Goal: Task Accomplishment & Management: Complete application form

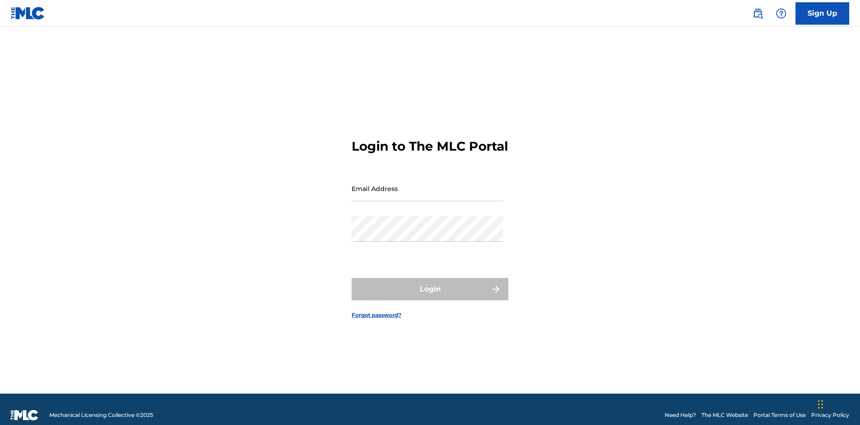
scroll to position [12, 0]
click at [427, 184] on input "Email Address" at bounding box center [427, 189] width 151 height 26
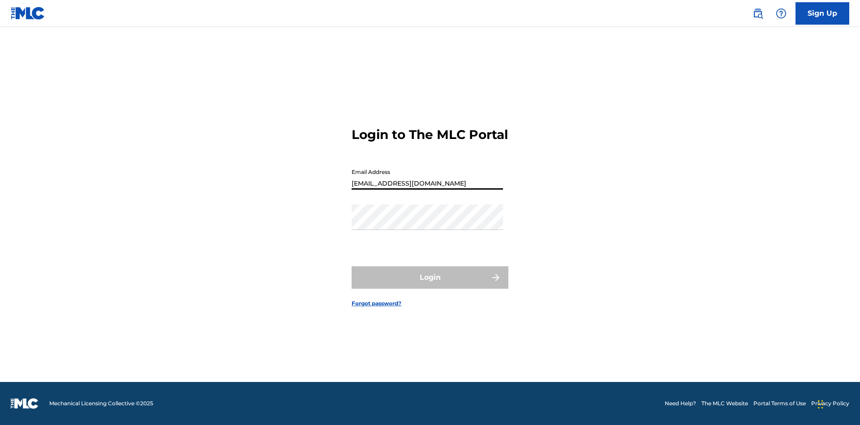
type input "[EMAIL_ADDRESS][DOMAIN_NAME]"
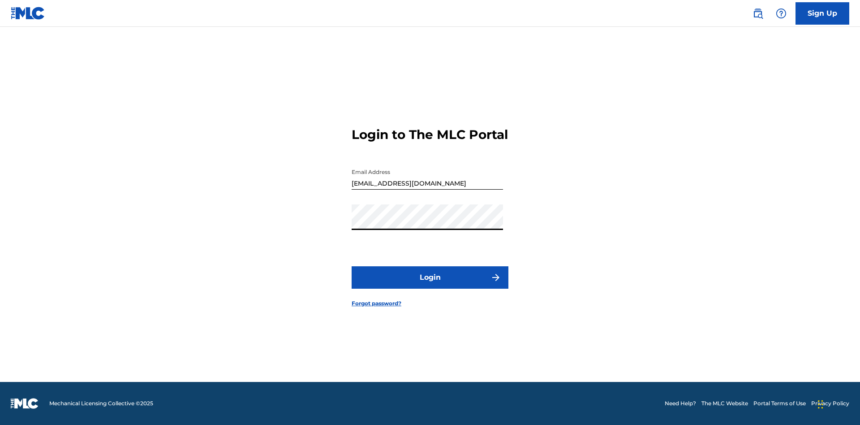
click at [430, 285] on button "Login" at bounding box center [430, 277] width 157 height 22
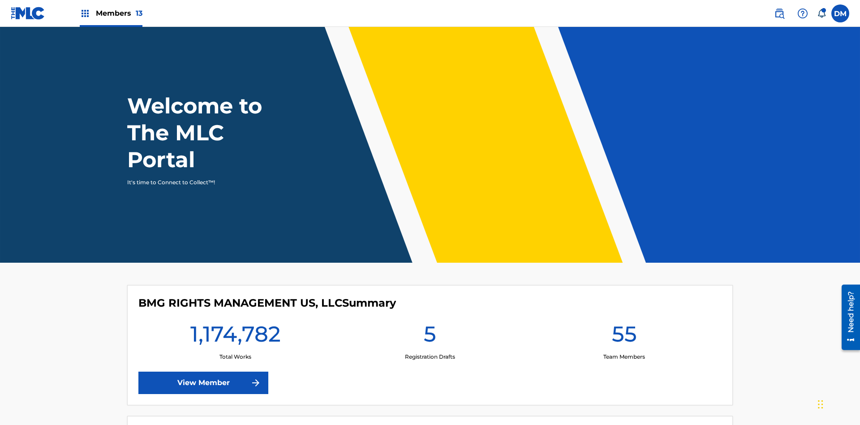
click at [111, 13] on span "Members 13" at bounding box center [119, 13] width 47 height 10
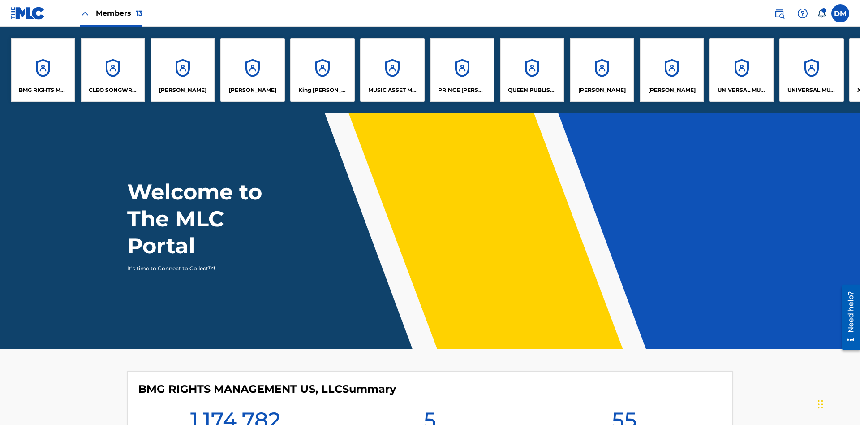
click at [741, 90] on p "UNIVERSAL MUSIC PUB GROUP" at bounding box center [742, 90] width 49 height 8
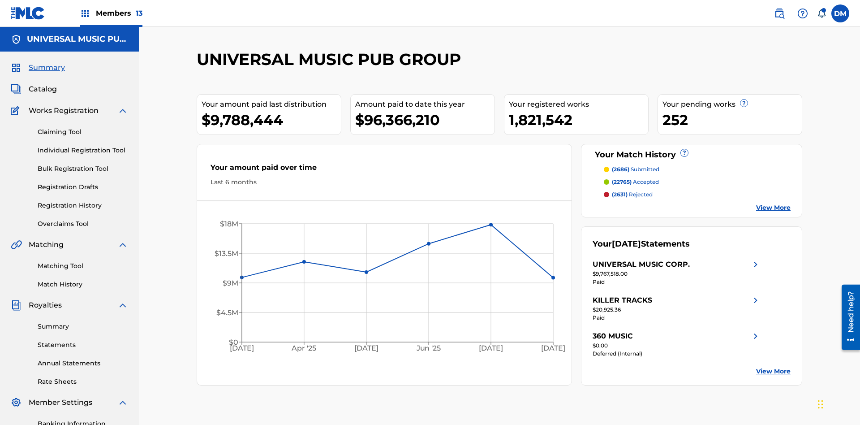
click at [83, 146] on link "Individual Registration Tool" at bounding box center [83, 150] width 90 height 9
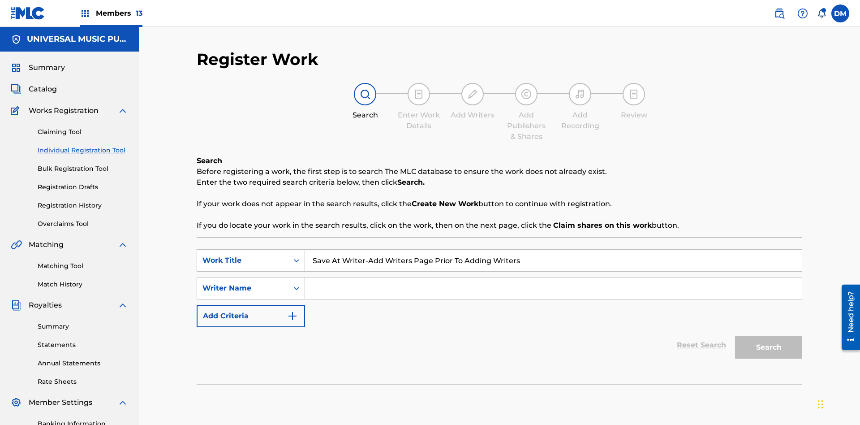
scroll to position [131, 0]
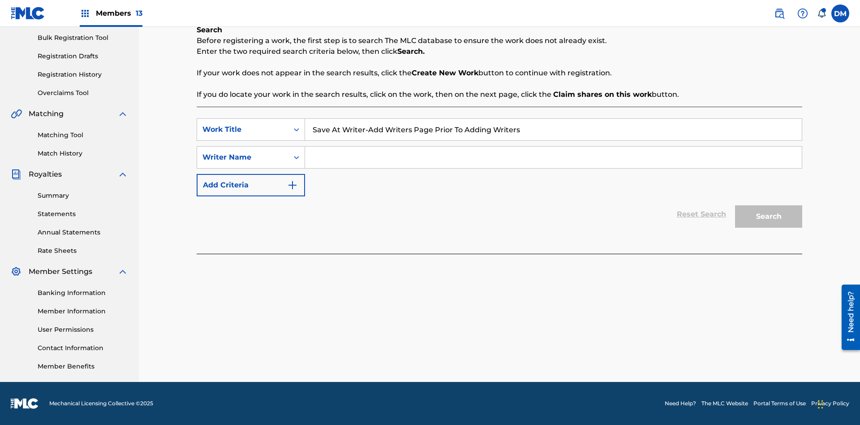
type input "Save At Writer-Add Writers Page Prior To Adding Writers"
click at [553, 157] on input "Search Form" at bounding box center [553, 156] width 497 height 21
type input "QWERTYUIOP"
click at [769, 216] on button "Search" at bounding box center [768, 216] width 67 height 22
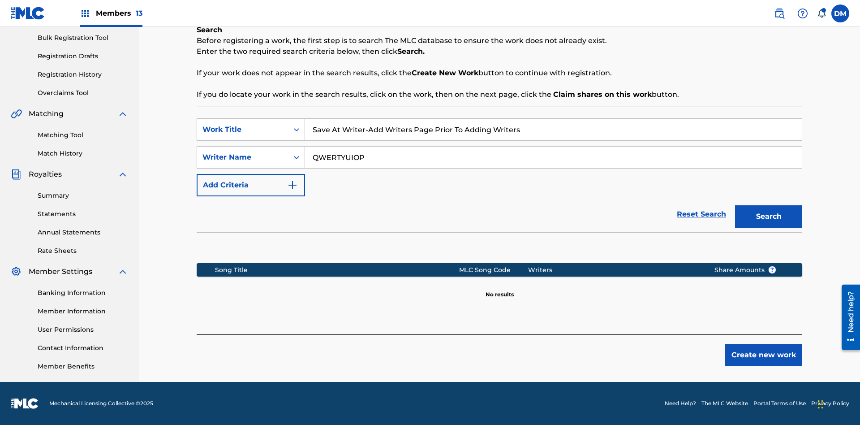
click at [764, 355] on button "Create new work" at bounding box center [763, 355] width 77 height 22
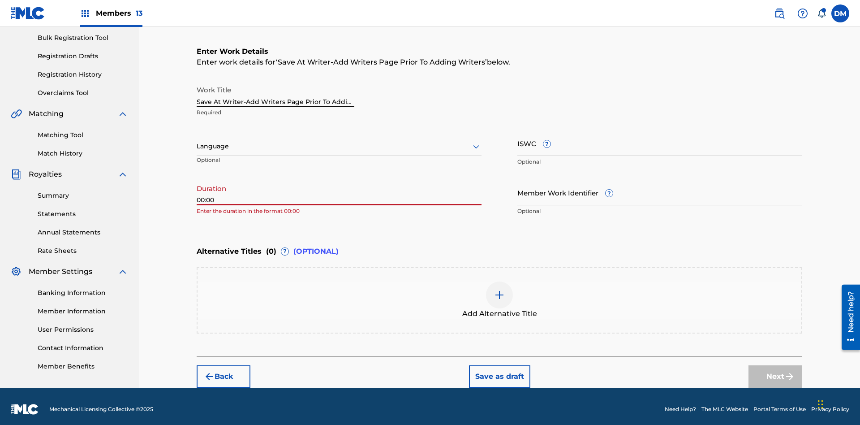
type input "00:00"
click at [476, 141] on icon at bounding box center [476, 146] width 11 height 11
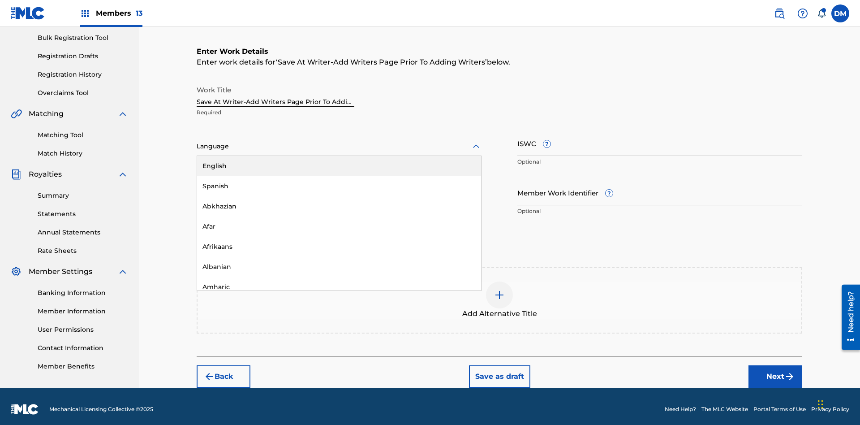
click at [339, 220] on div "Afar" at bounding box center [339, 226] width 284 height 20
click at [660, 186] on input "Member Work Identifier ?" at bounding box center [659, 193] width 285 height 26
type input "[PHONE_NUMBER]"
click at [660, 137] on input "ISWC ?" at bounding box center [659, 143] width 285 height 26
type input "T-123.456.789-4"
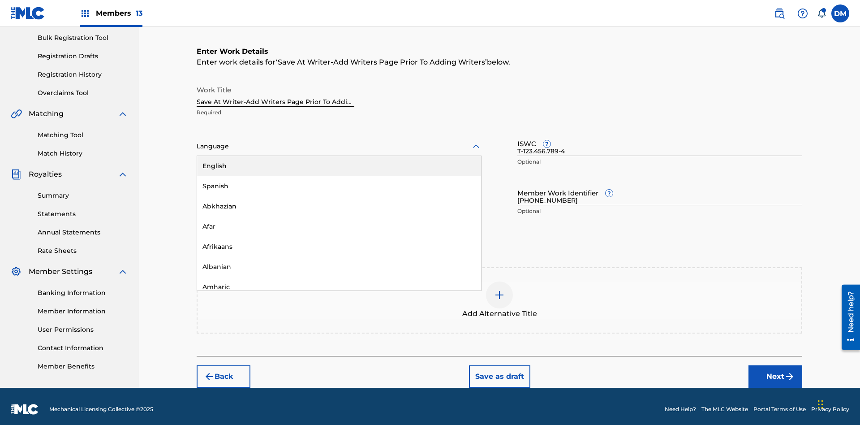
click at [499, 294] on img at bounding box center [499, 294] width 11 height 11
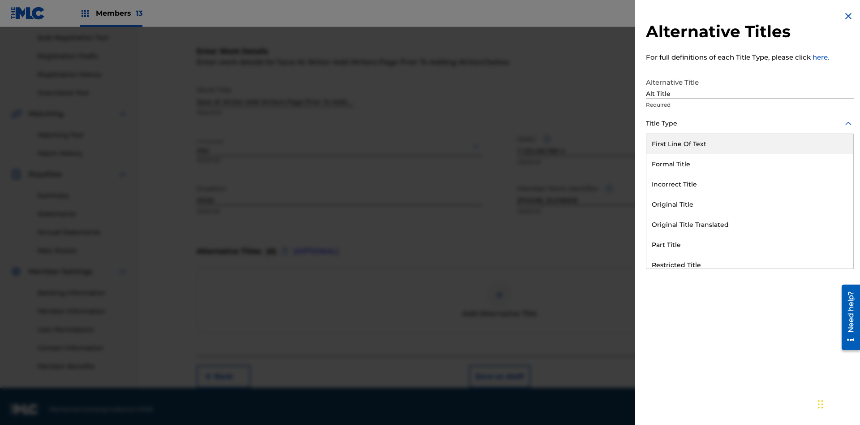
click at [750, 204] on div "Original Title" at bounding box center [749, 204] width 207 height 20
click at [750, 163] on div at bounding box center [750, 163] width 208 height 11
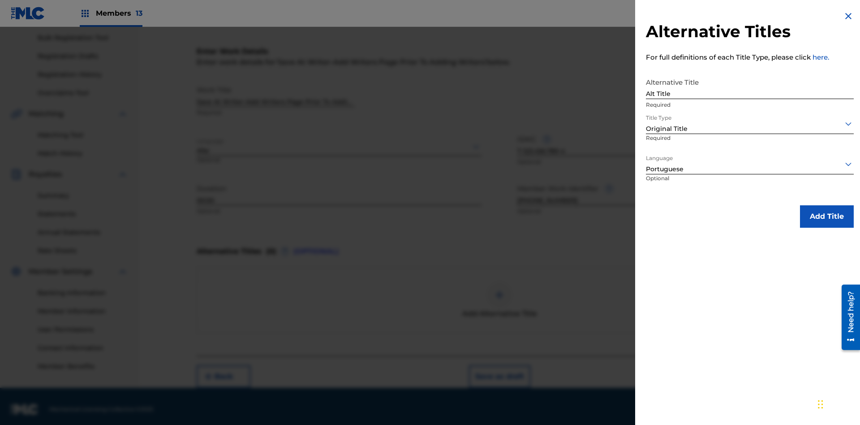
click at [827, 216] on button "Add Title" at bounding box center [827, 216] width 54 height 22
click at [775, 370] on button "Next" at bounding box center [775, 376] width 54 height 22
